Goal: Information Seeking & Learning: Learn about a topic

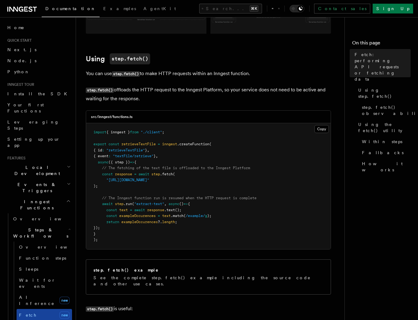
scroll to position [140, 0]
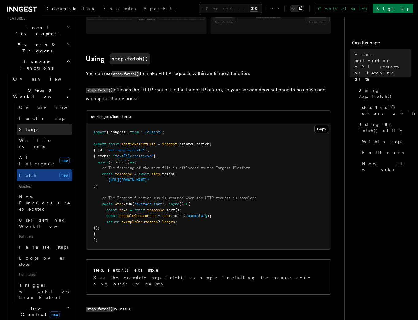
click at [39, 124] on link "Sleeps" at bounding box center [45, 129] width 56 height 11
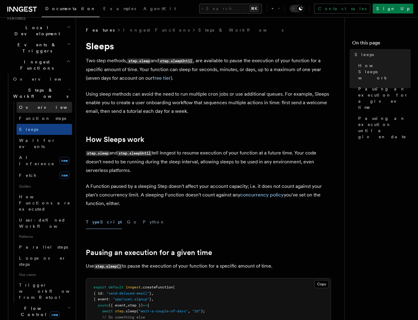
click at [33, 104] on span "Overview" at bounding box center [50, 107] width 63 height 6
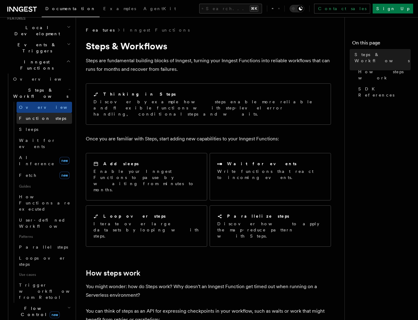
click at [34, 116] on span "Function steps" at bounding box center [42, 118] width 47 height 5
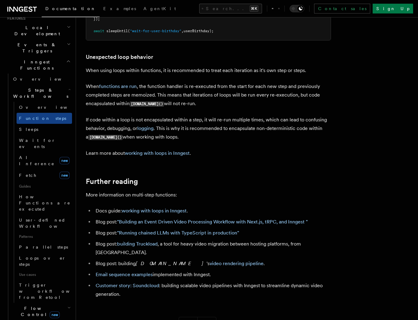
scroll to position [2006, 0]
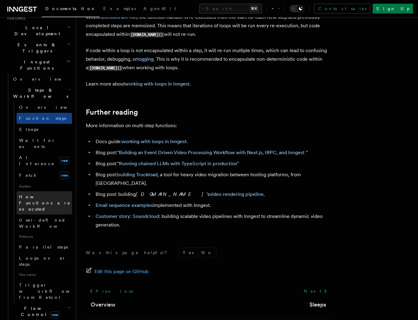
click at [23, 195] on span "How Functions are executed" at bounding box center [45, 203] width 52 height 17
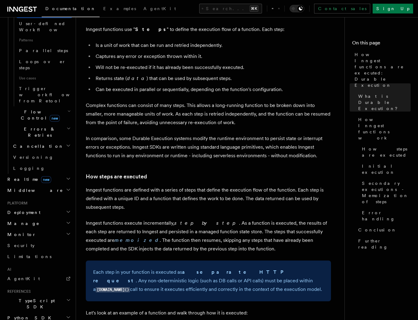
scroll to position [382, 0]
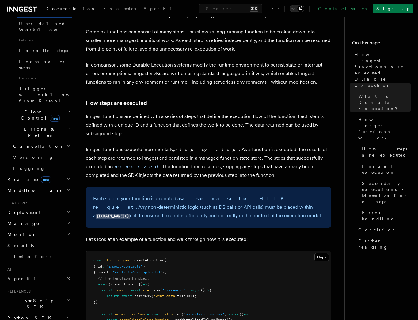
click at [66, 210] on icon "button" at bounding box center [68, 212] width 5 height 5
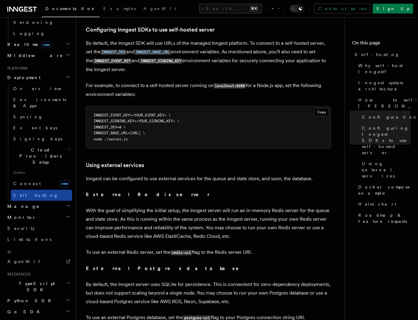
scroll to position [265, 0]
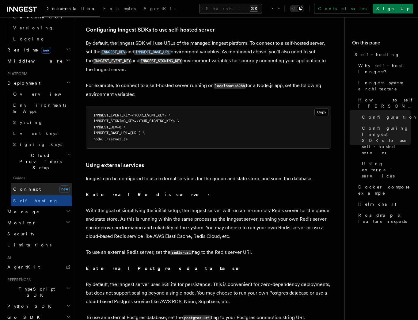
click at [44, 183] on link "Connect new" at bounding box center [41, 189] width 61 height 12
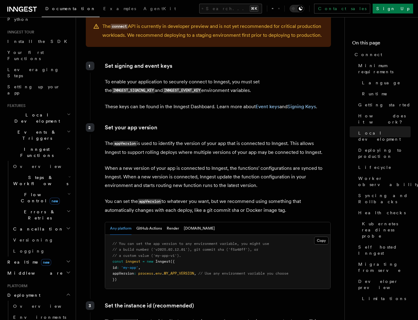
scroll to position [52, 0]
click at [40, 258] on h2 "Realtime new" at bounding box center [38, 263] width 67 height 11
click at [39, 269] on link "Overview" at bounding box center [41, 274] width 61 height 11
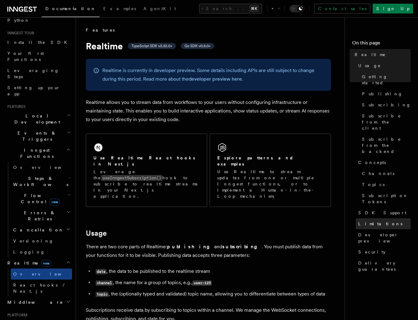
click at [376, 221] on span "Limitations" at bounding box center [381, 224] width 44 height 6
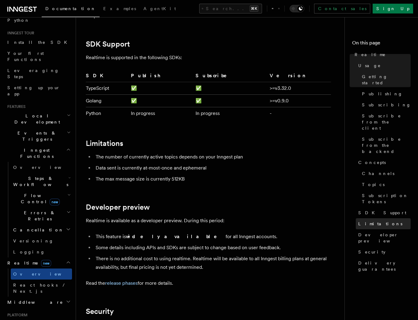
scroll to position [1905, 0]
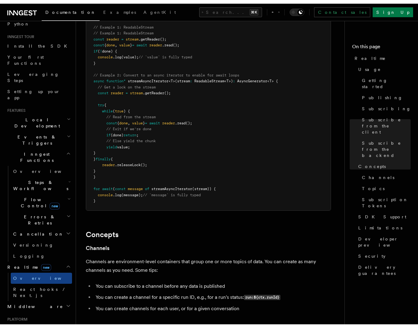
scroll to position [1571, 0]
